Goal: Find specific page/section: Find specific page/section

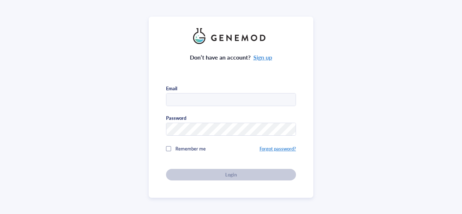
type input "[EMAIL_ADDRESS][DOMAIN_NAME]"
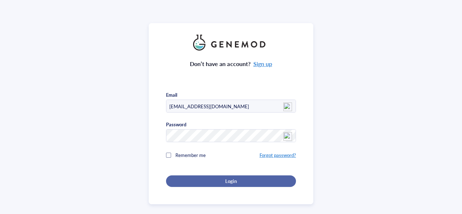
click at [225, 180] on span "Login" at bounding box center [230, 181] width 11 height 6
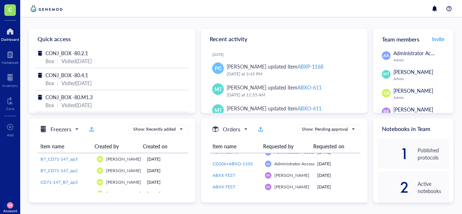
scroll to position [15, 0]
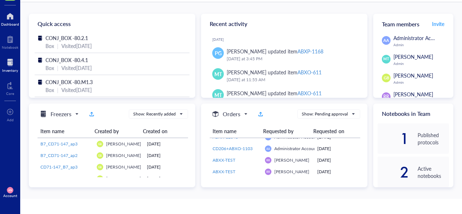
click at [15, 72] on div "Inventory" at bounding box center [10, 70] width 16 height 4
